Goal: Navigation & Orientation: Find specific page/section

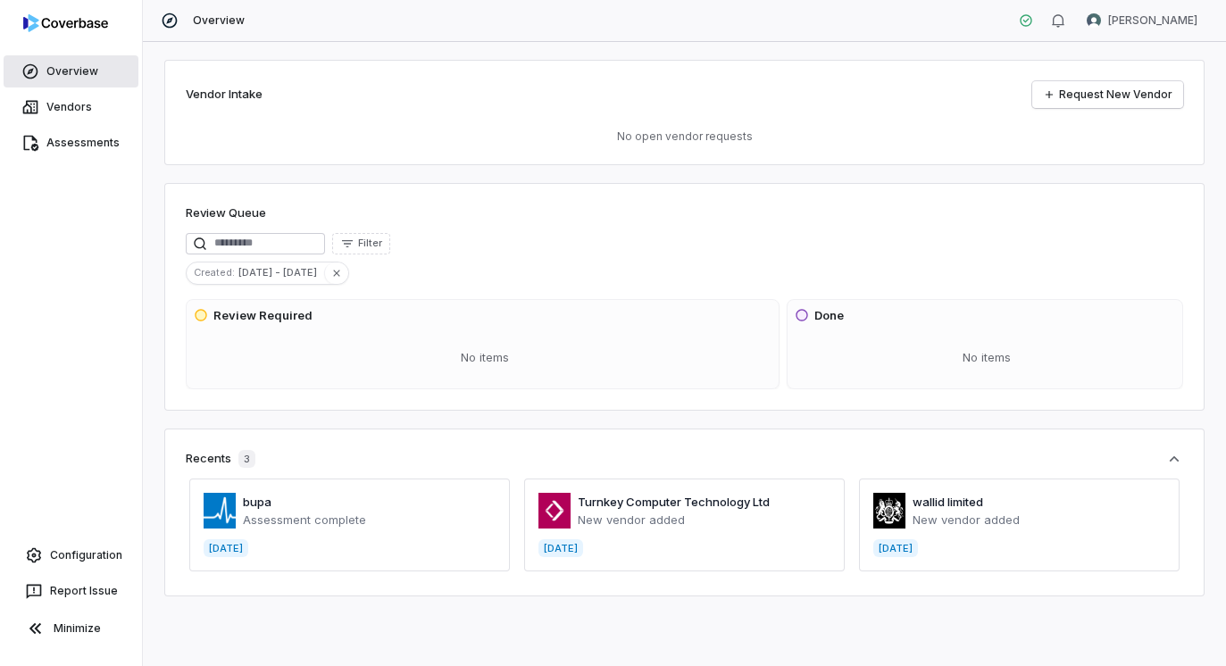
click at [67, 71] on link "Overview" at bounding box center [71, 71] width 135 height 32
click at [62, 107] on link "Vendors" at bounding box center [71, 107] width 135 height 32
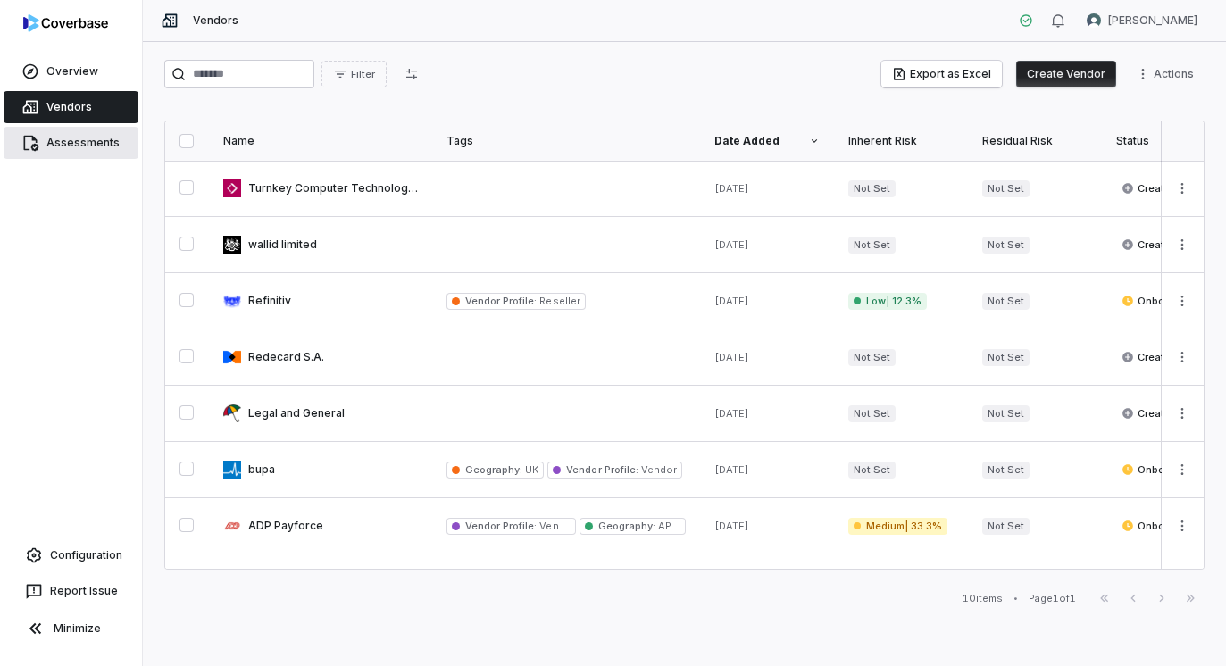
click at [63, 140] on link "Assessments" at bounding box center [71, 143] width 135 height 32
